Goal: Check status

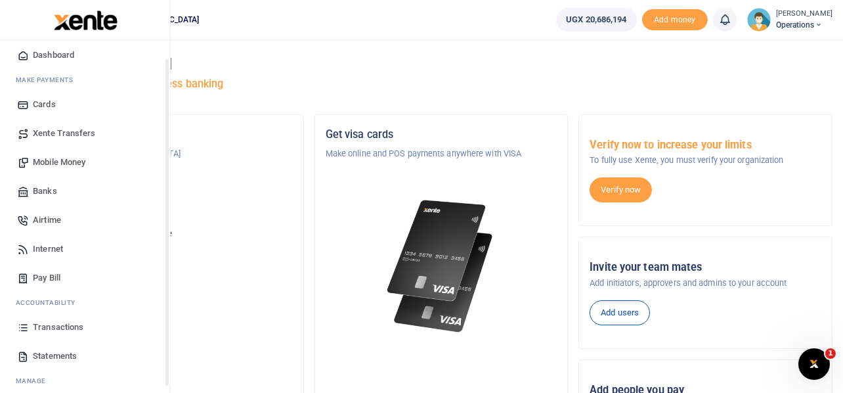
scroll to position [76, 0]
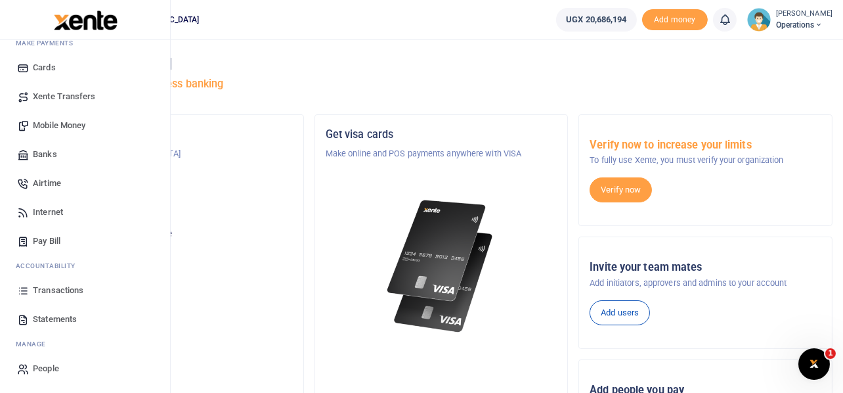
click at [56, 286] on span "Transactions" at bounding box center [58, 290] width 51 height 13
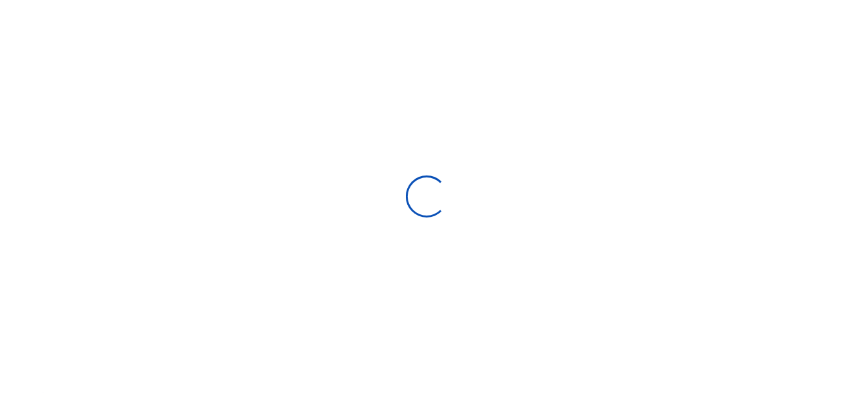
type input "07/16/2025 - 08/14/2025"
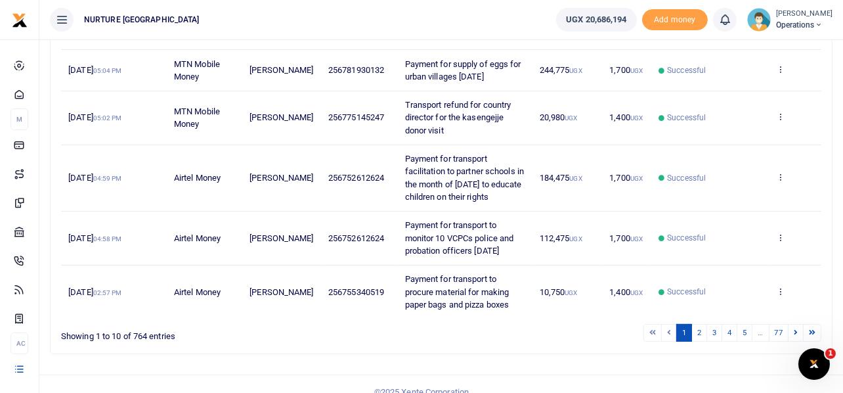
scroll to position [441, 0]
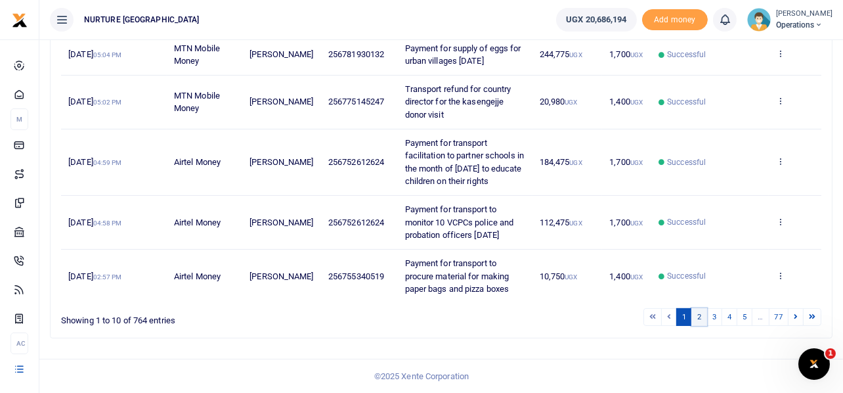
click at [699, 318] on link "2" at bounding box center [699, 317] width 16 height 18
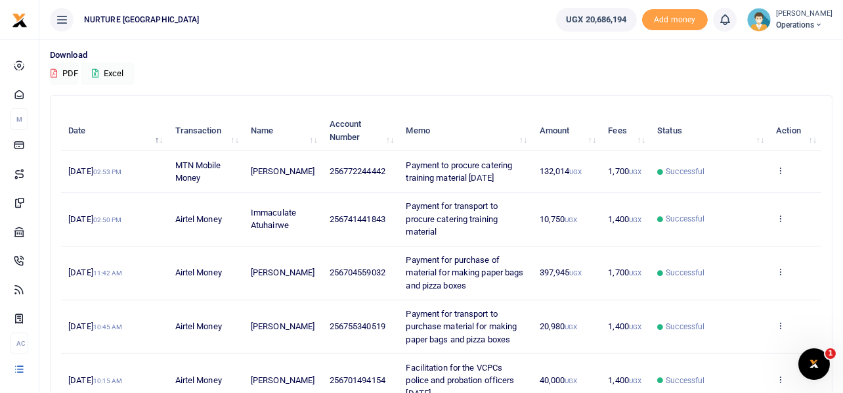
scroll to position [466, 0]
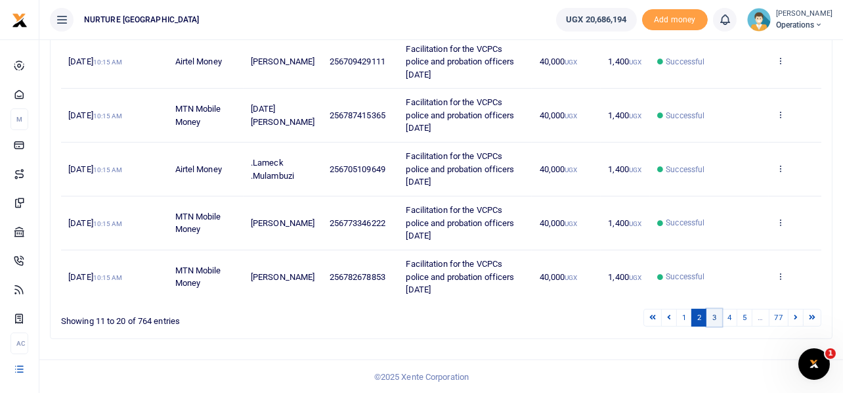
click at [716, 318] on link "3" at bounding box center [714, 318] width 16 height 18
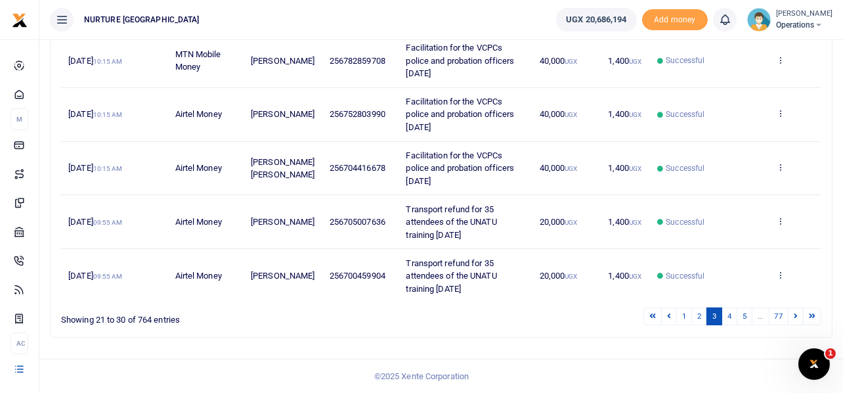
scroll to position [492, 0]
click at [731, 316] on link "4" at bounding box center [730, 316] width 16 height 18
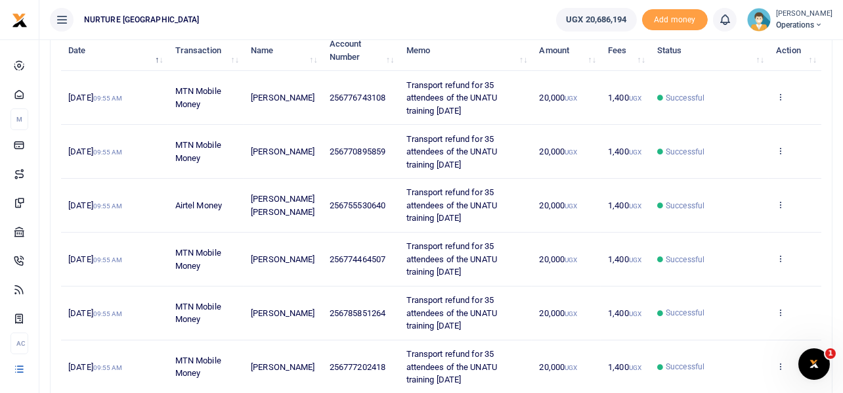
scroll to position [479, 0]
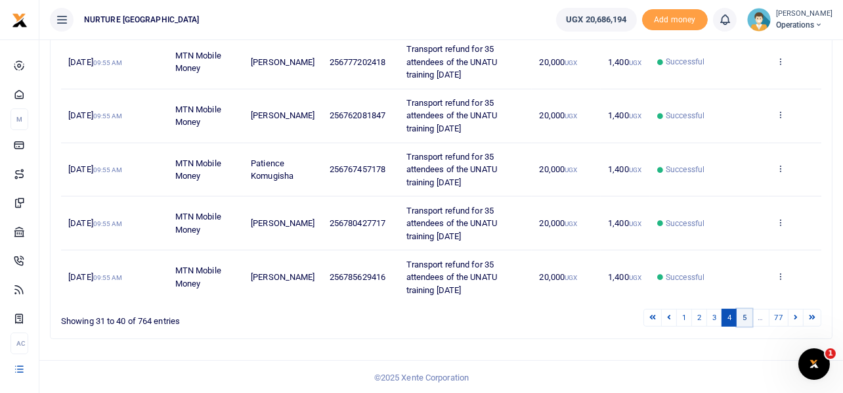
click at [745, 316] on link "5" at bounding box center [745, 318] width 16 height 18
